Goal: Browse casually

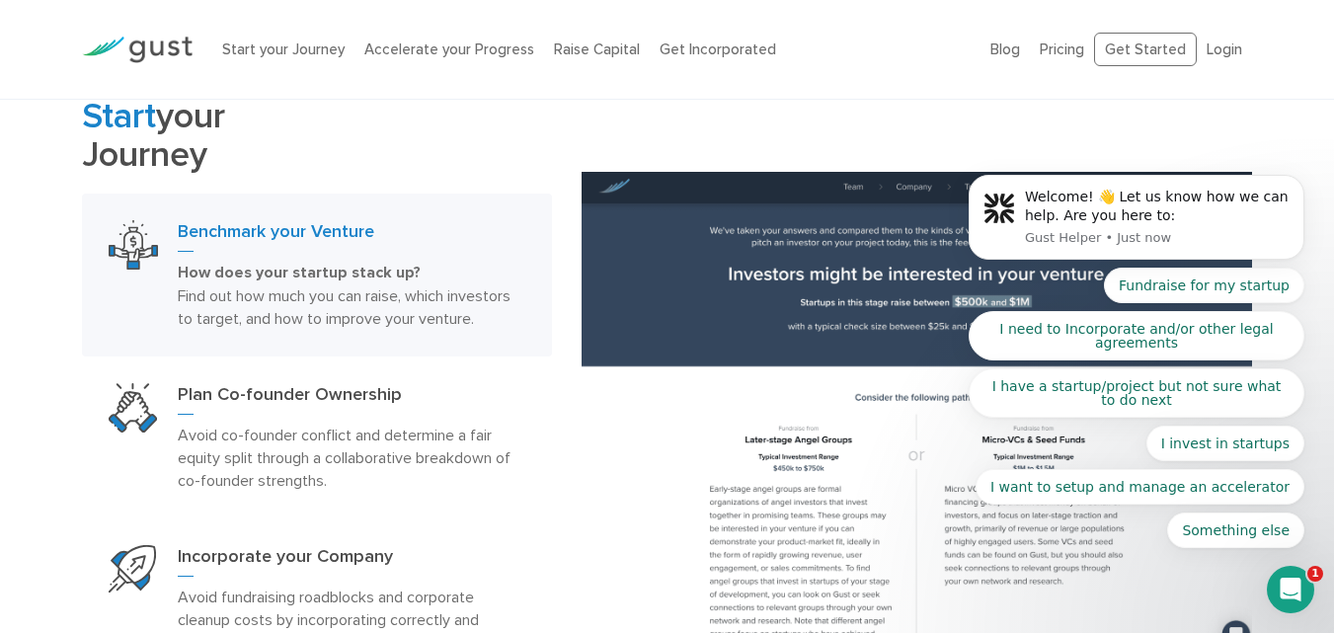
scroll to position [889, 0]
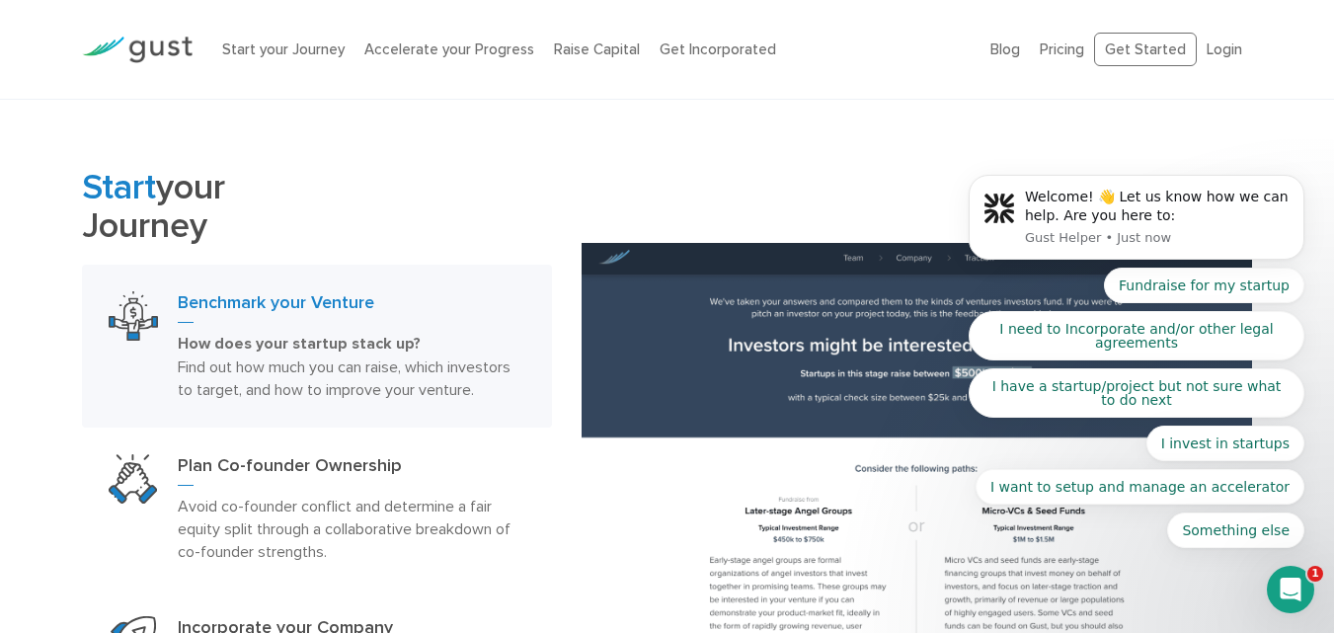
click at [887, 263] on img at bounding box center [917, 500] width 670 height 514
click at [852, 194] on div "Start your Journey Benchmark your Venture How does your startup stack up? Find …" at bounding box center [667, 501] width 1201 height 666
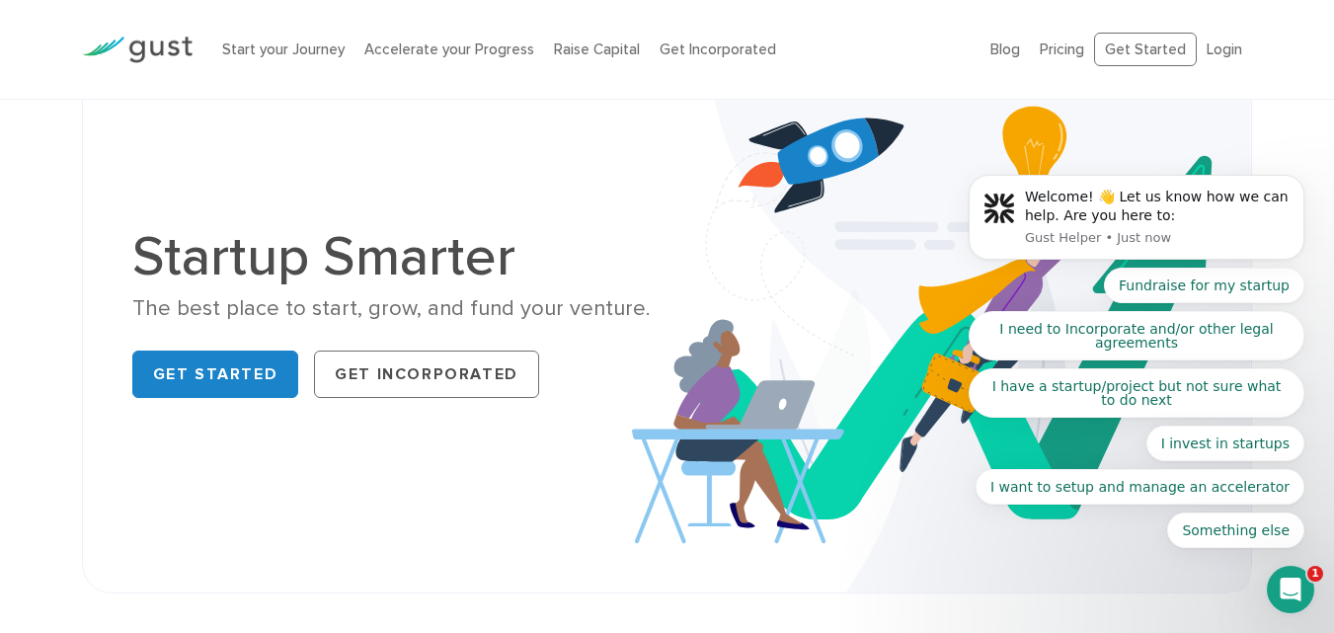
scroll to position [0, 0]
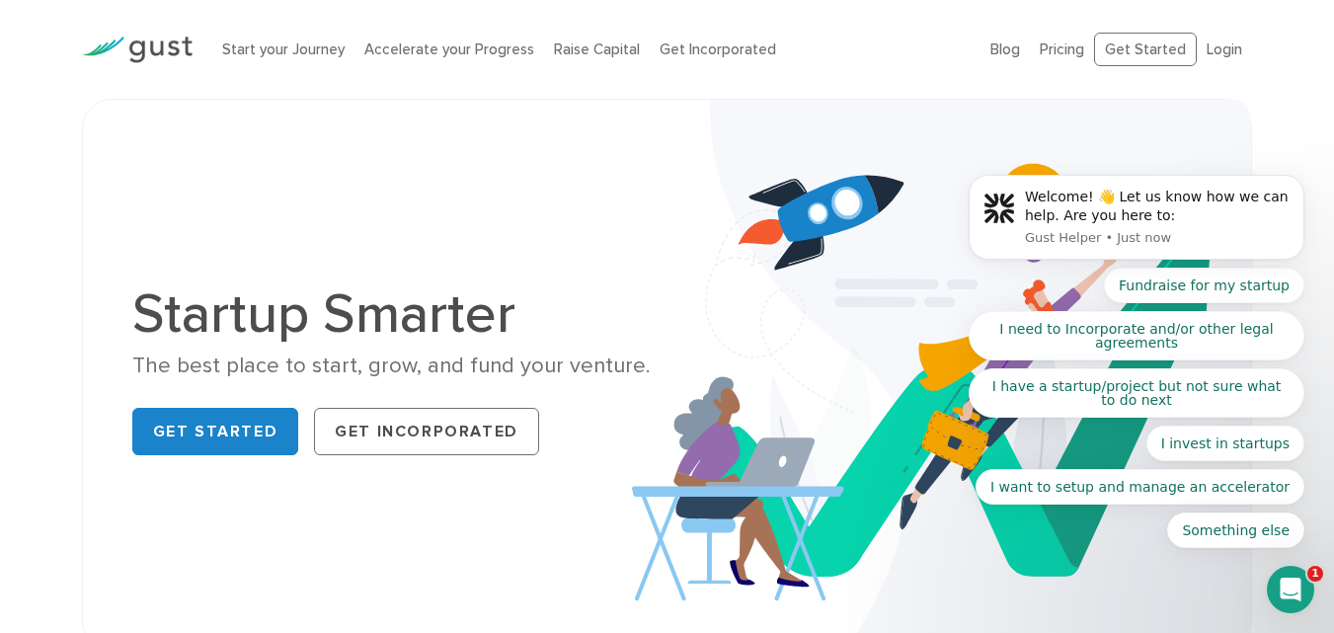
click at [1153, 43] on body "Welcome! 👋 Let us know how we can help. Are you here to: Gust Helper • Just now…" at bounding box center [1136, 222] width 379 height 699
click at [1144, 55] on body "Welcome! 👋 Let us know how we can help. Are you here to: Gust Helper • Just now…" at bounding box center [1136, 222] width 379 height 699
click at [1206, 56] on body "Welcome! 👋 Let us know how we can help. Are you here to: Gust Helper • Just now…" at bounding box center [1136, 222] width 379 height 699
click at [1214, 44] on body "Welcome! 👋 Let us know how we can help. Are you here to: Gust Helper • Just now…" at bounding box center [1136, 222] width 379 height 699
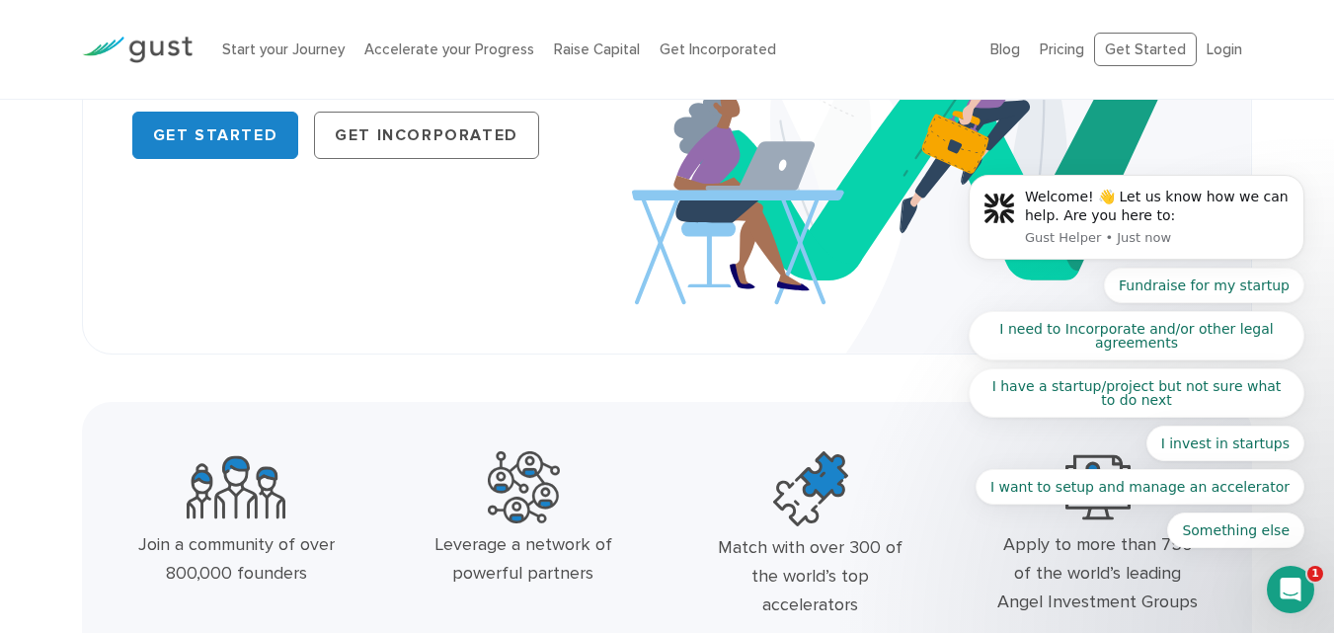
click at [731, 175] on img at bounding box center [941, 79] width 619 height 550
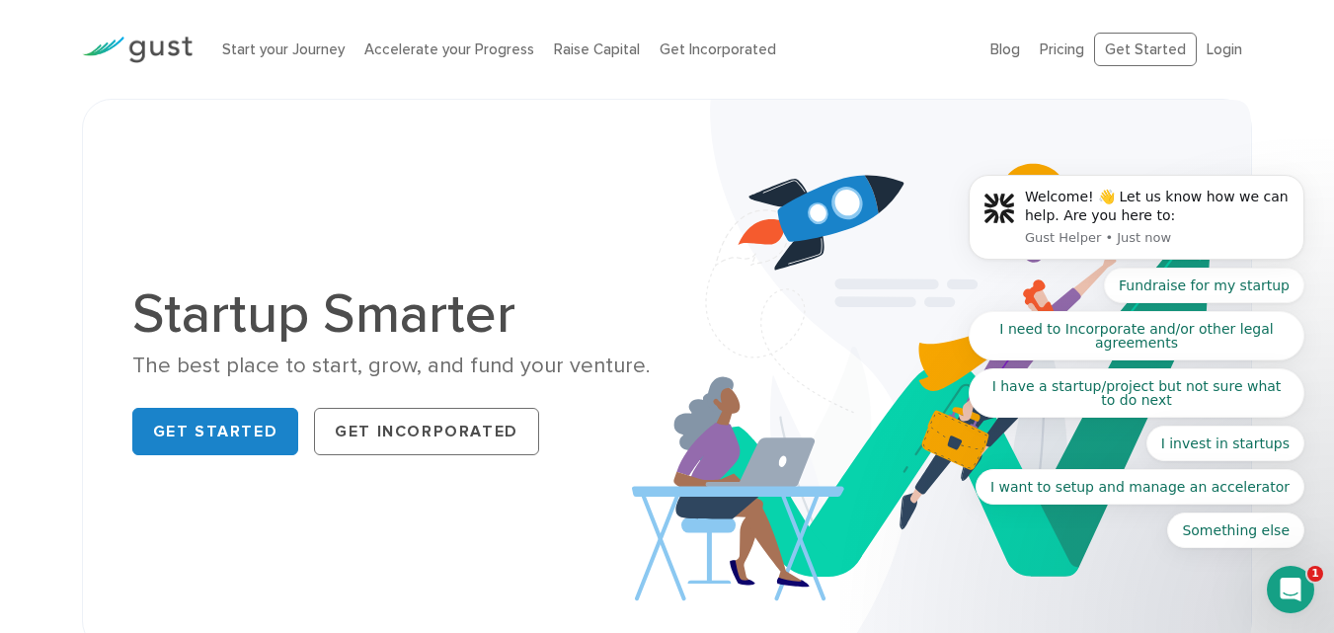
click at [1203, 45] on body "Welcome! 👋 Let us know how we can help. Are you here to: Gust Helper • Just now…" at bounding box center [1136, 222] width 379 height 699
click at [1165, 40] on body "Welcome! 👋 Let us know how we can help. Are you here to: Gust Helper • Just now…" at bounding box center [1136, 222] width 379 height 699
